Goal: Transaction & Acquisition: Purchase product/service

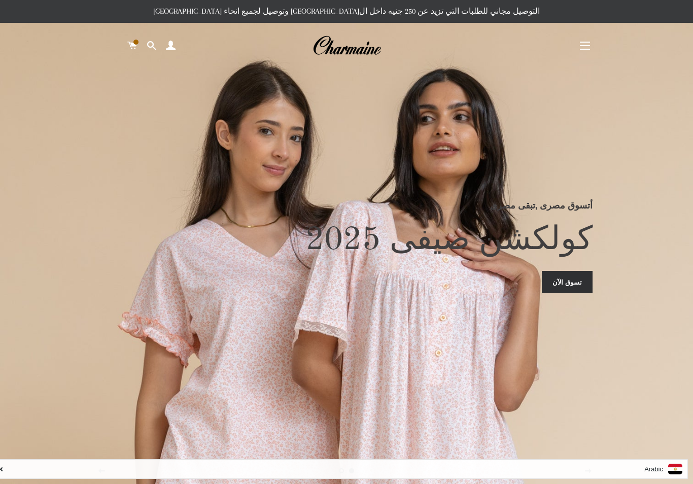
click at [573, 286] on link "تسوق الآن" at bounding box center [567, 282] width 51 height 22
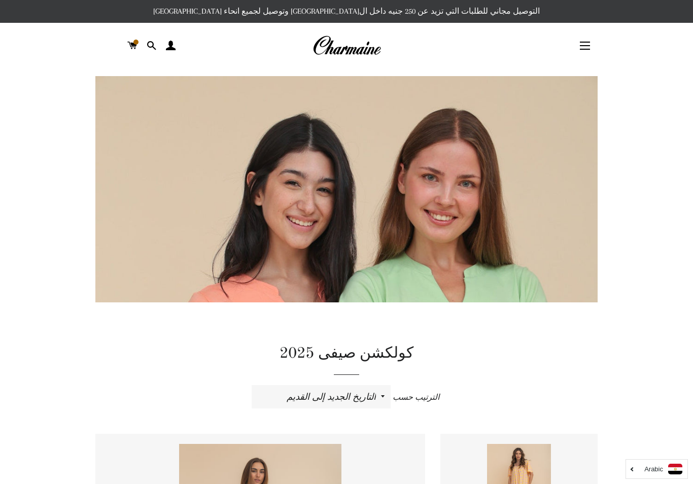
click at [130, 39] on span at bounding box center [132, 45] width 10 height 15
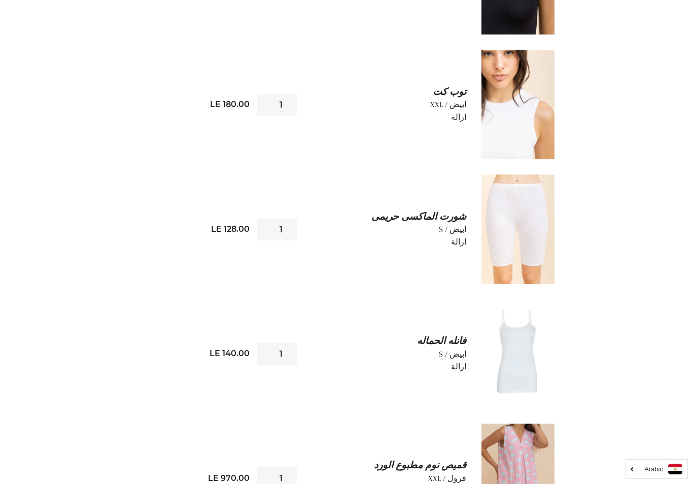
scroll to position [287, 0]
click at [464, 369] on link "ازالة" at bounding box center [458, 367] width 15 height 9
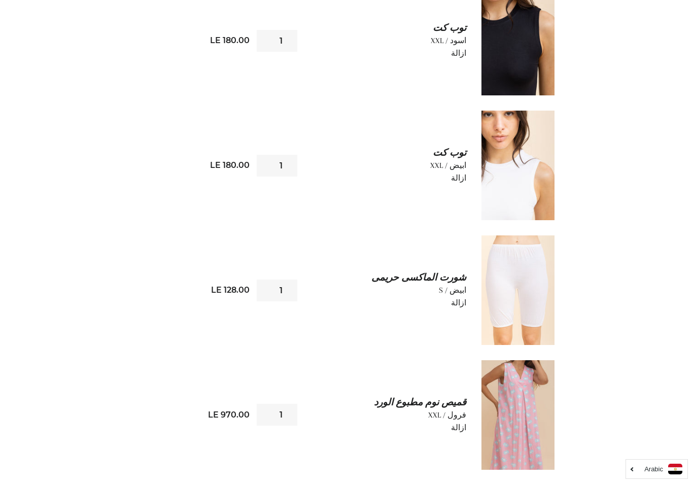
scroll to position [230, 0]
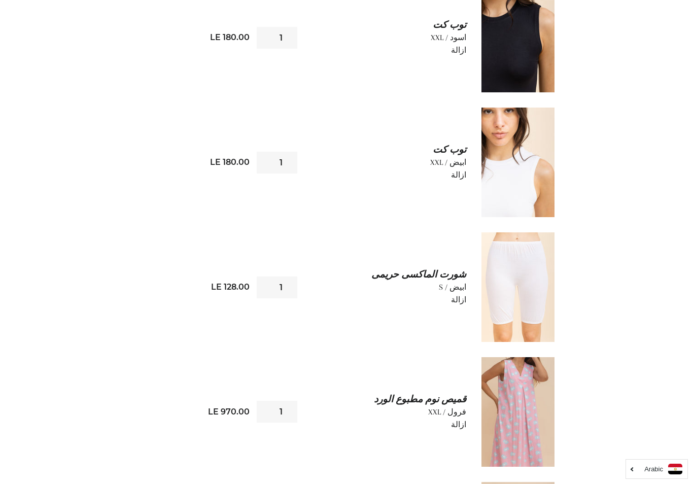
click at [463, 299] on link "ازالة" at bounding box center [458, 299] width 15 height 9
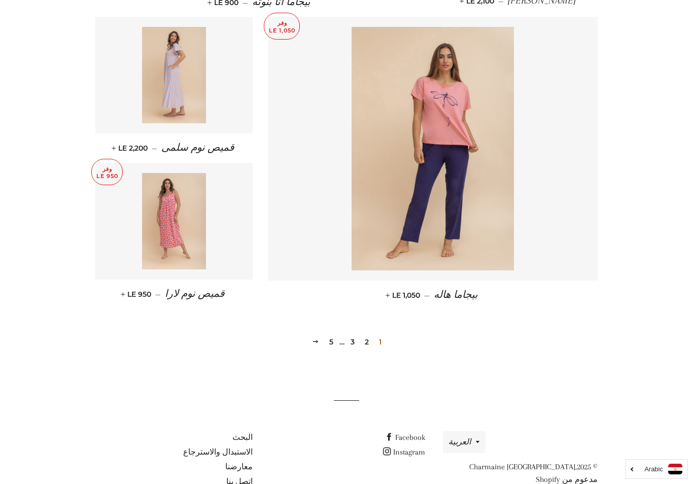
scroll to position [1307, 0]
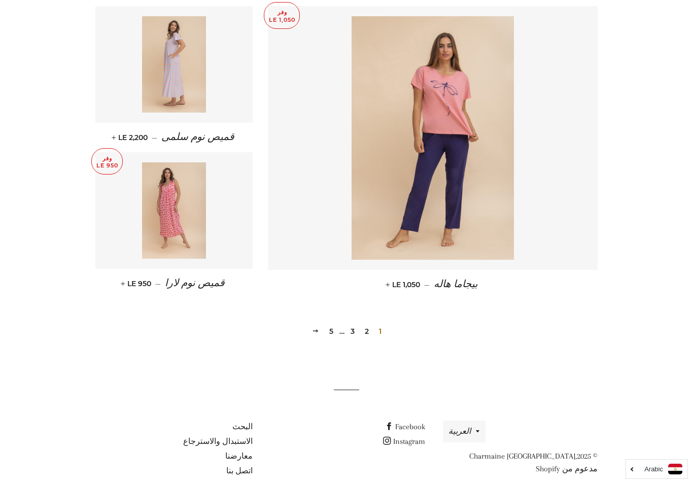
click at [367, 330] on link "2" at bounding box center [367, 331] width 12 height 15
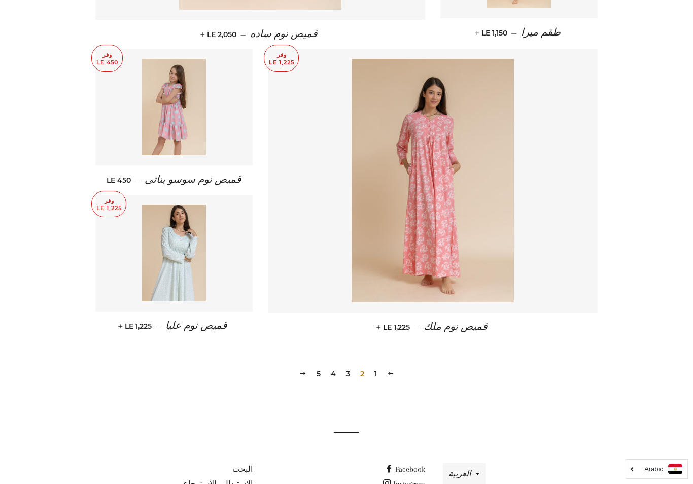
scroll to position [1270, 0]
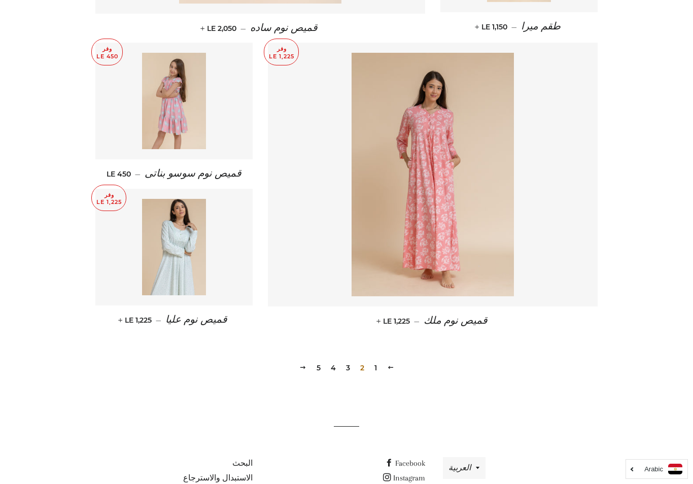
click at [345, 369] on link "3" at bounding box center [348, 367] width 12 height 15
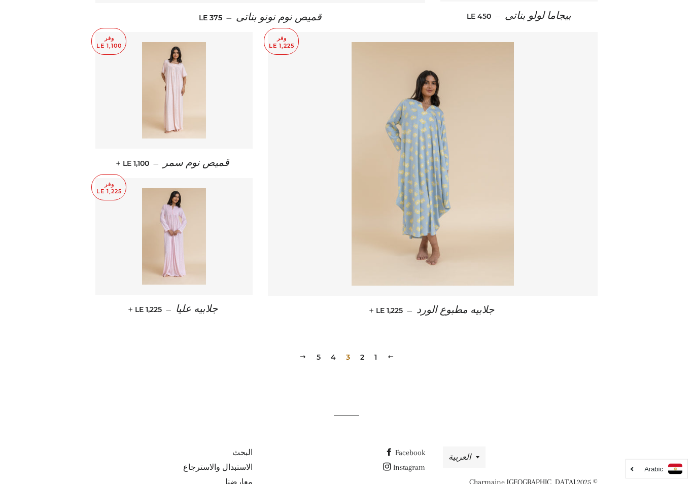
scroll to position [1307, 0]
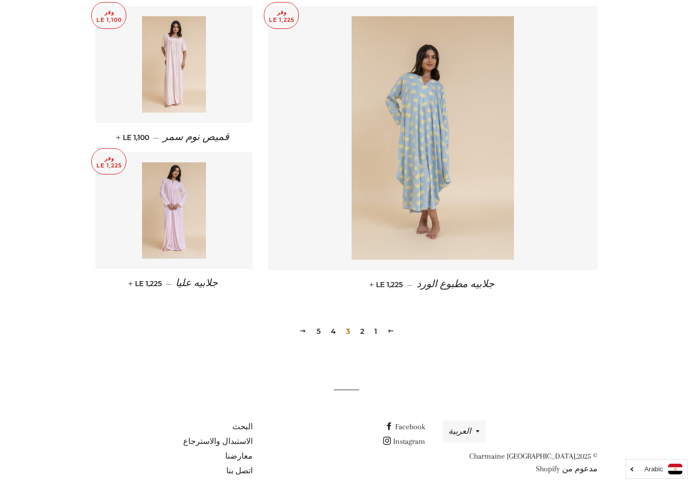
click at [336, 334] on link "4" at bounding box center [333, 331] width 13 height 15
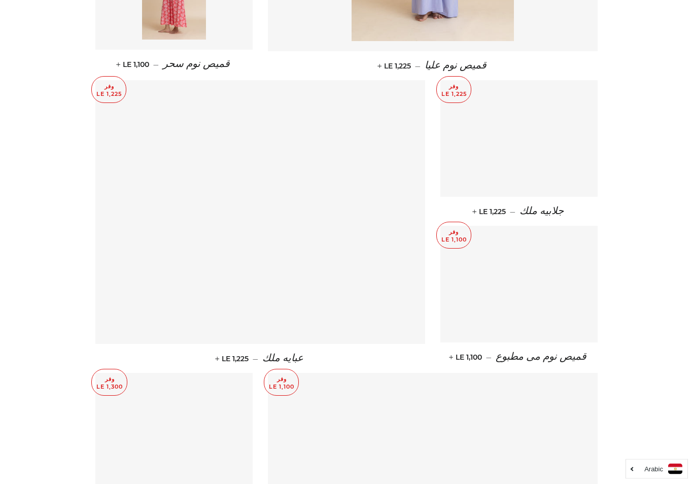
scroll to position [940, 0]
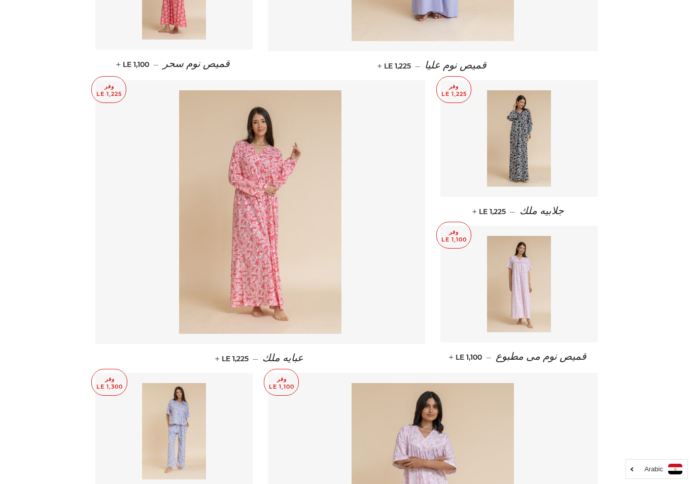
click at [282, 222] on img at bounding box center [260, 212] width 162 height 244
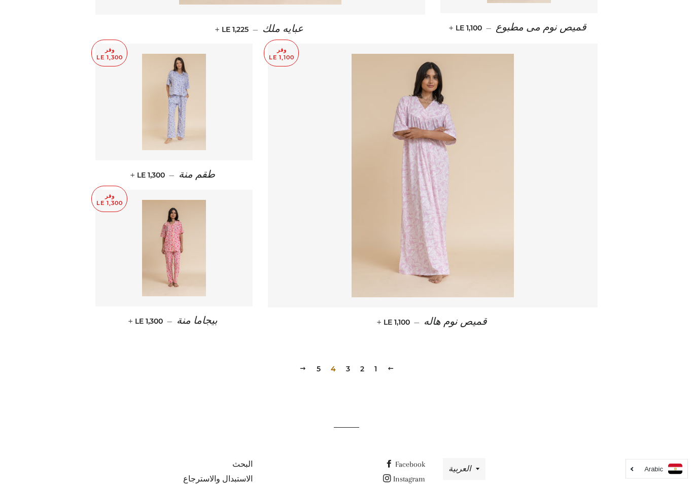
scroll to position [1270, 0]
click at [332, 369] on span "4" at bounding box center [333, 367] width 13 height 15
click at [318, 365] on link "5" at bounding box center [319, 367] width 12 height 15
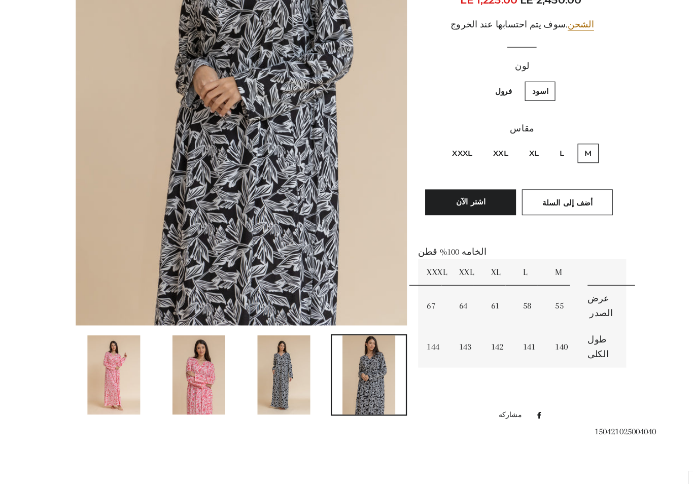
scroll to position [220, 0]
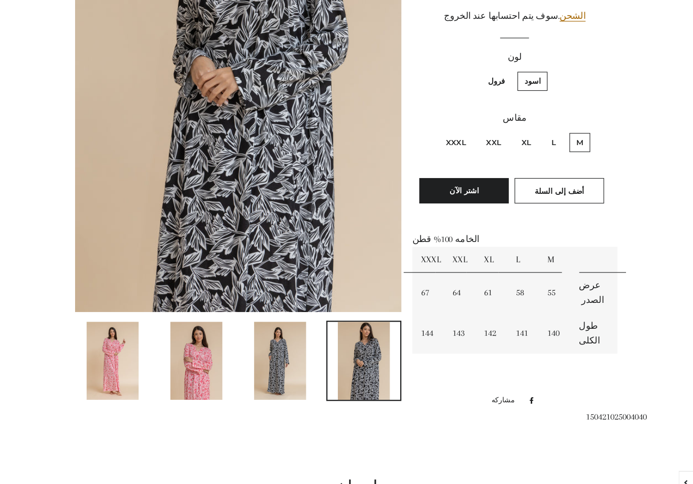
click at [253, 328] on img at bounding box center [276, 362] width 46 height 69
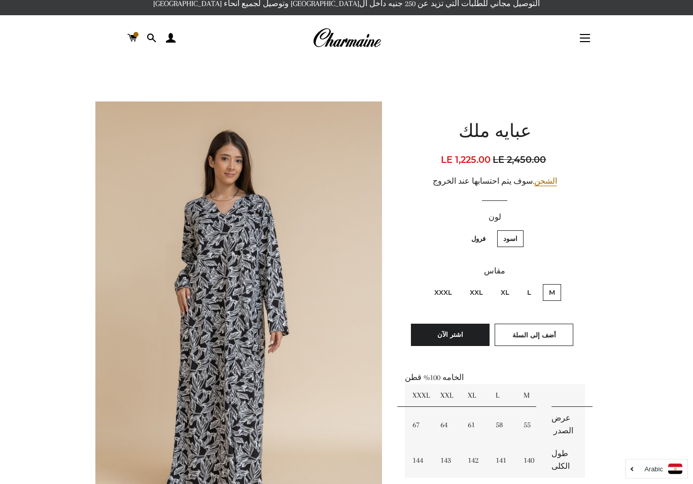
scroll to position [0, 0]
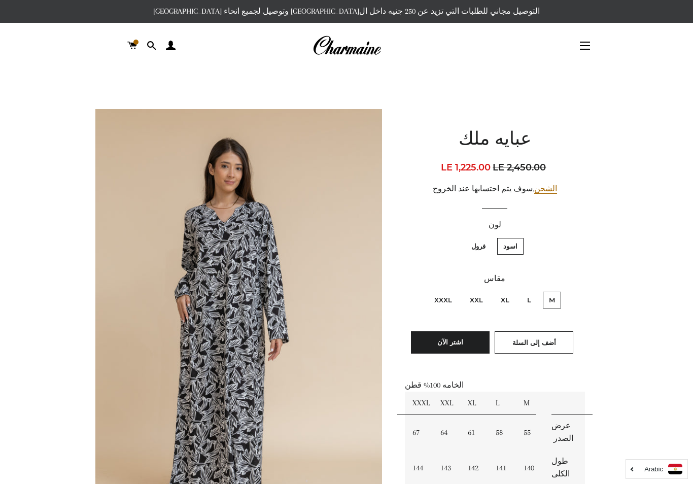
click at [450, 306] on label "XXXL" at bounding box center [443, 300] width 30 height 17
click at [455, 291] on input "XXXL" at bounding box center [455, 290] width 1 height 1
radio input "true"
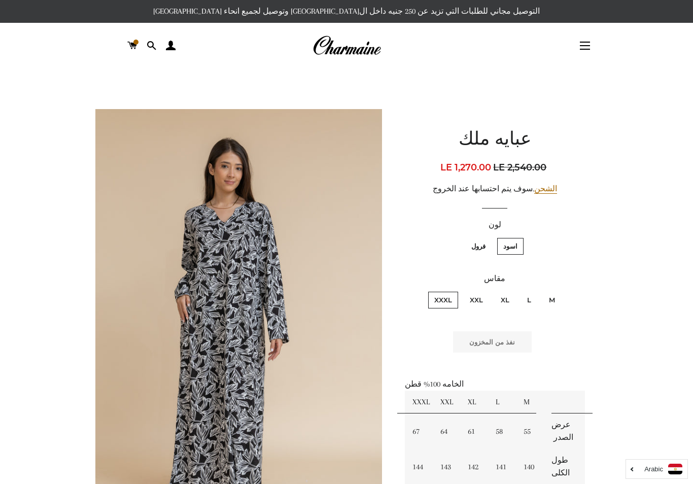
click at [479, 298] on label "XXL" at bounding box center [476, 300] width 25 height 17
click at [486, 291] on input "XXL" at bounding box center [486, 290] width 1 height 1
radio input "true"
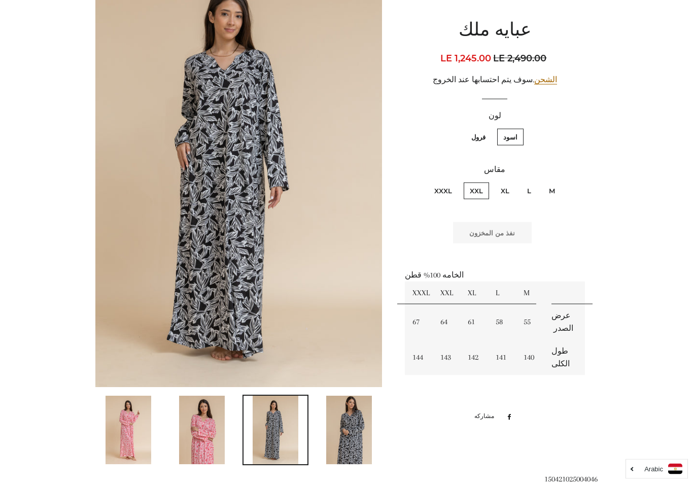
scroll to position [152, 0]
click at [477, 142] on label "فرول" at bounding box center [478, 137] width 26 height 17
click at [488, 128] on input "فرول" at bounding box center [488, 127] width 1 height 1
radio input "true"
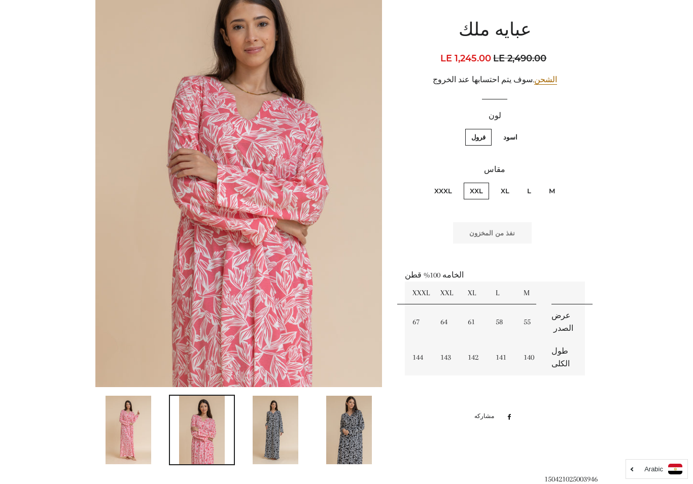
click at [445, 192] on label "XXXL" at bounding box center [443, 191] width 30 height 17
click at [455, 182] on input "XXXL" at bounding box center [455, 181] width 1 height 1
radio input "true"
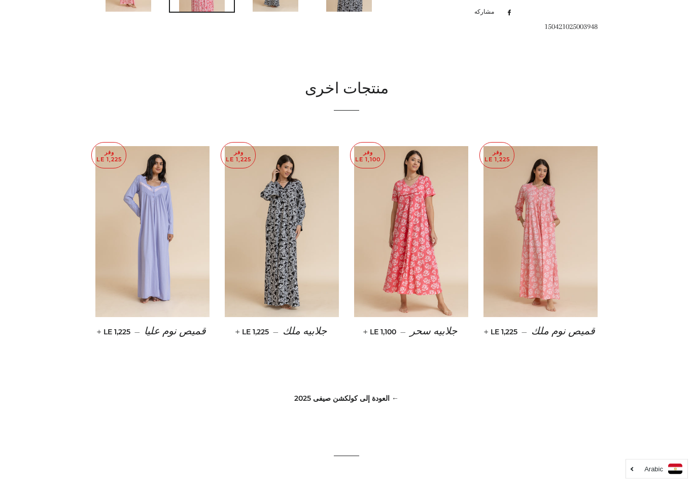
scroll to position [603, 0]
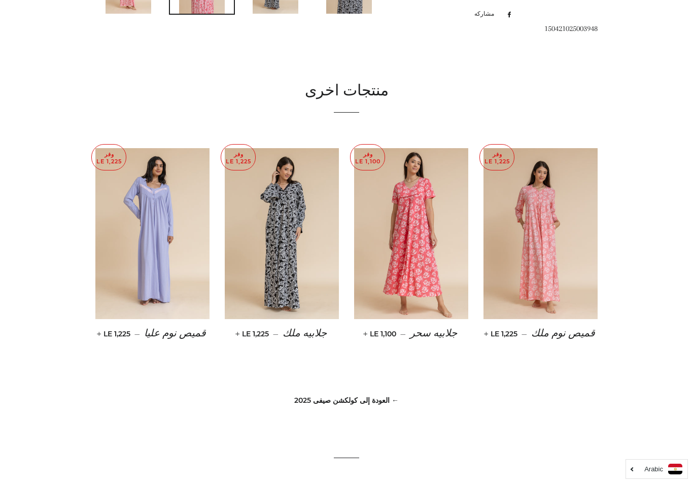
click at [381, 398] on link "← العودة إلى كولكشن صيفى 2025" at bounding box center [346, 400] width 105 height 9
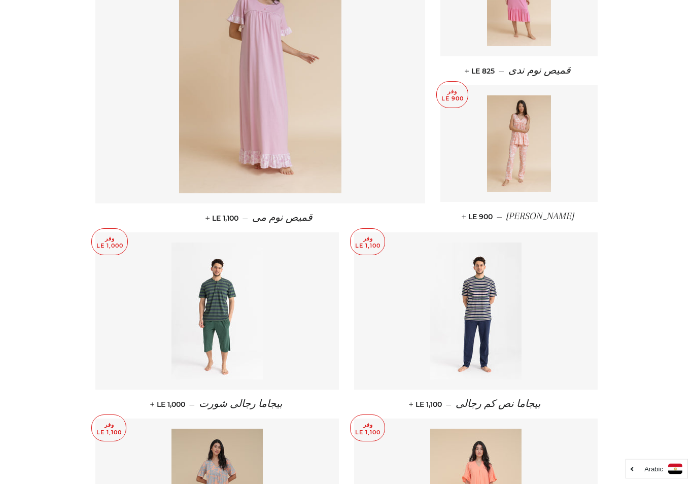
scroll to position [490, 0]
